Goal: Check status

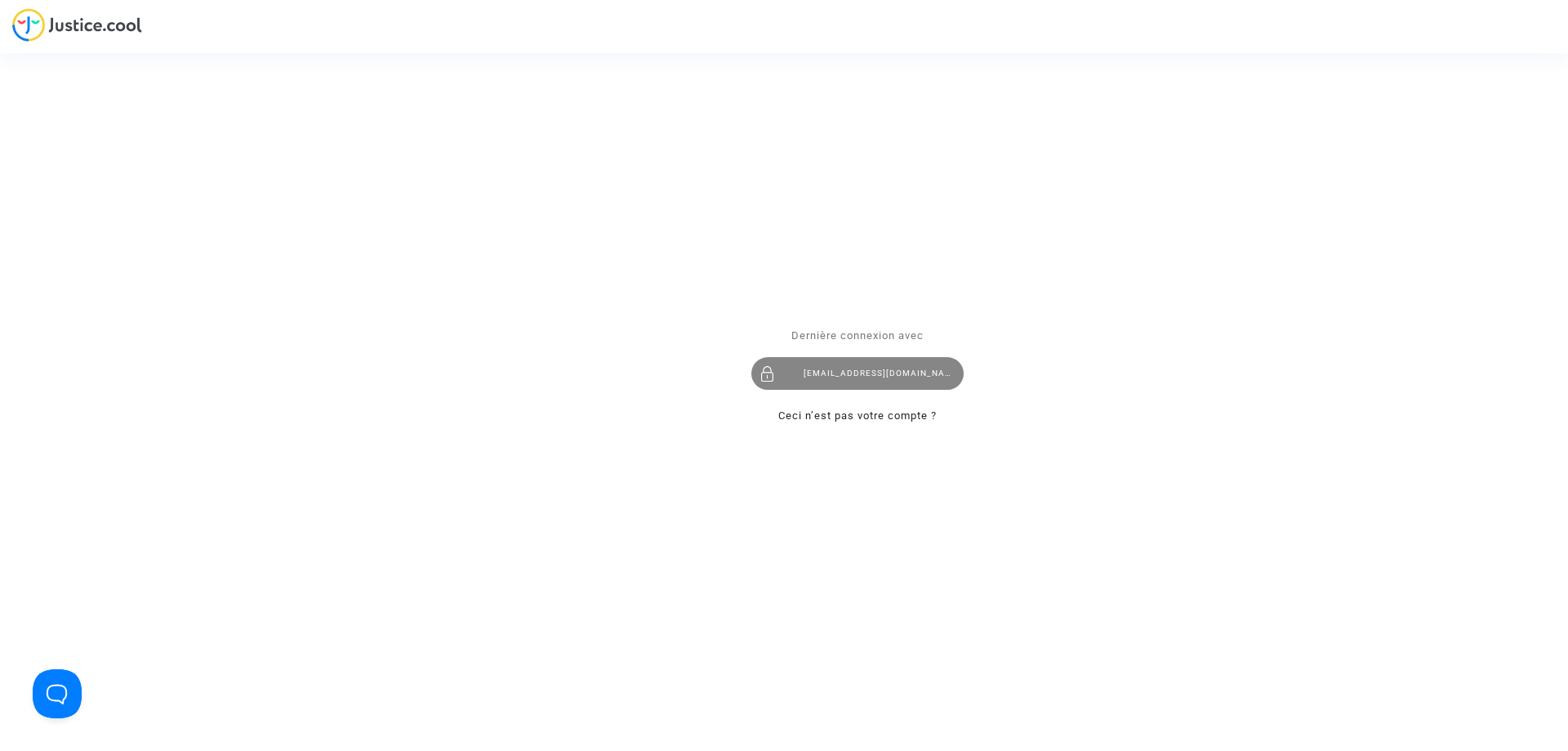
click at [880, 373] on div "imitxelena@reclamapormi.com" at bounding box center [857, 373] width 213 height 32
